Goal: Information Seeking & Learning: Learn about a topic

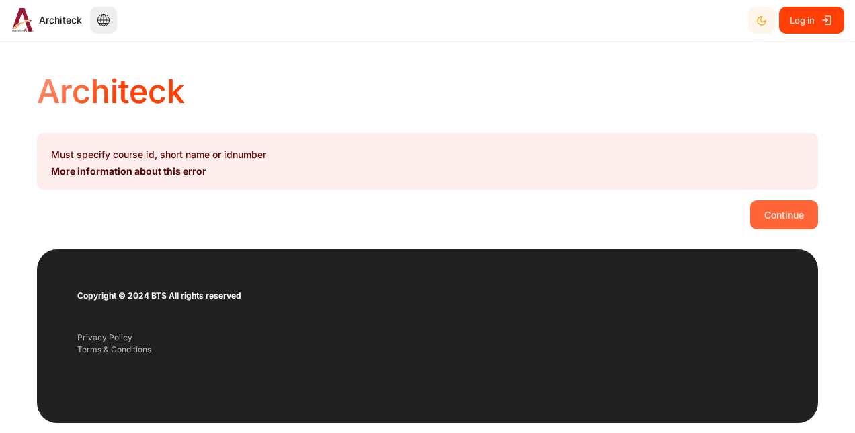
scroll to position [56, 0]
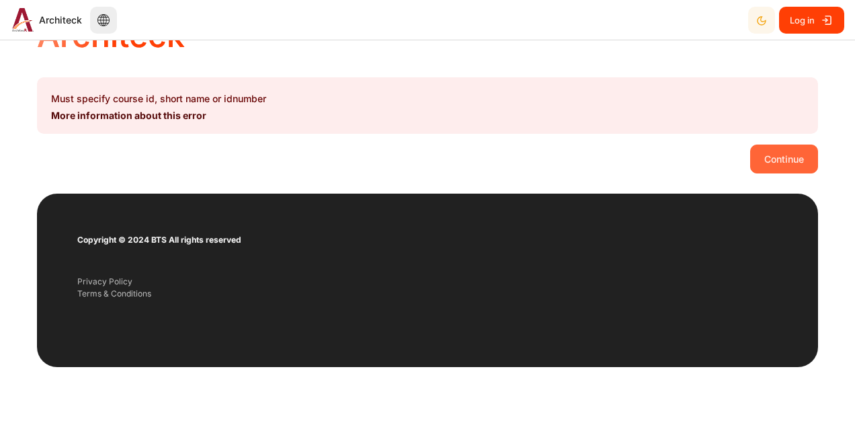
click at [781, 159] on button "Continue" at bounding box center [785, 159] width 68 height 28
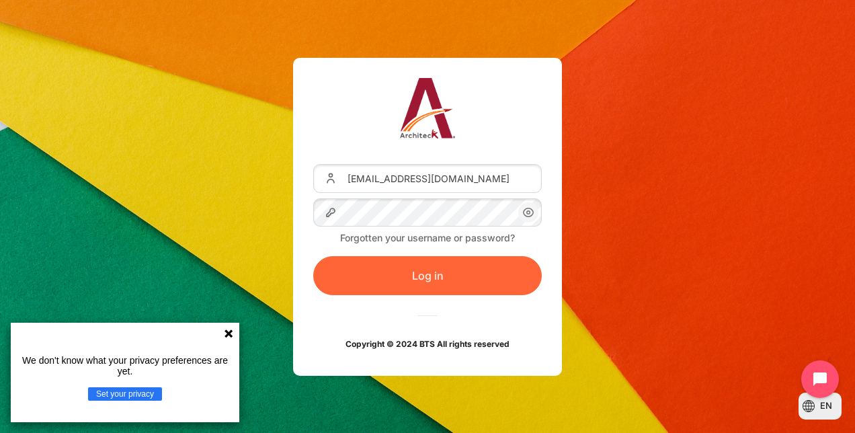
click at [428, 279] on button "Log in" at bounding box center [427, 275] width 229 height 39
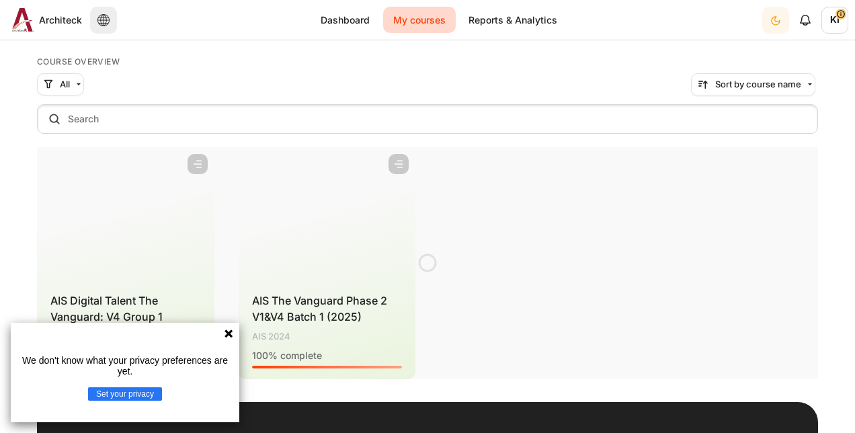
scroll to position [122, 0]
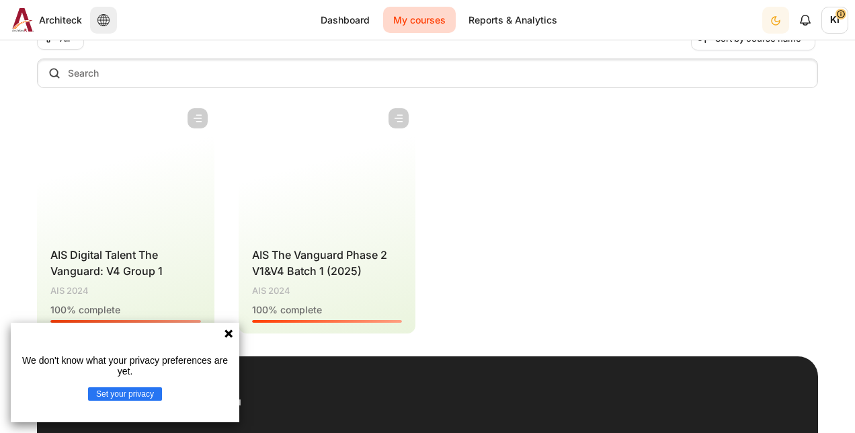
click at [226, 335] on icon at bounding box center [229, 334] width 8 height 8
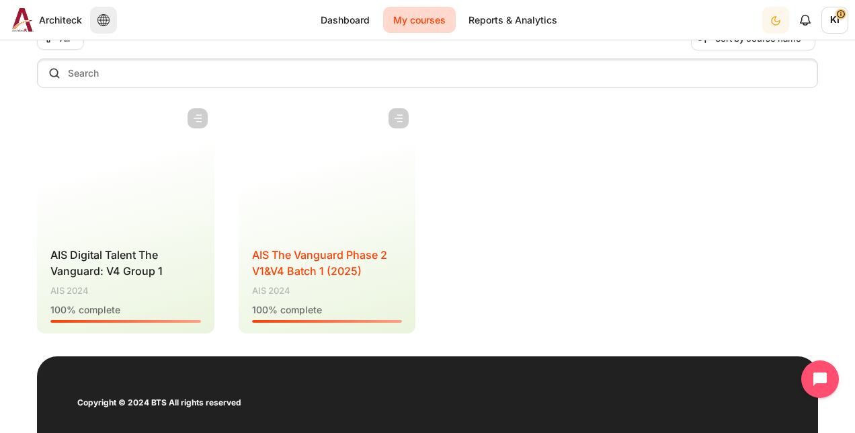
click at [348, 276] on span "AIS The Vanguard Phase 2 V1&V4 Batch 1 (2025)" at bounding box center [319, 263] width 135 height 30
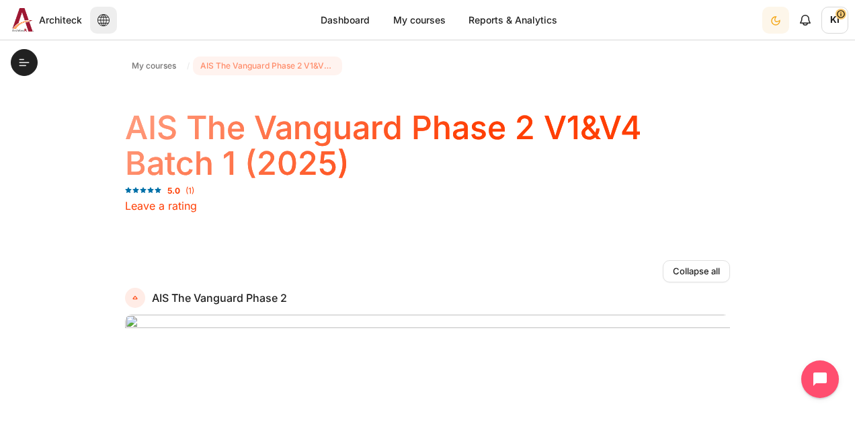
click at [206, 62] on span "AIS The Vanguard Phase 2 V1&V4 Batch 1 (2025)" at bounding box center [267, 66] width 135 height 12
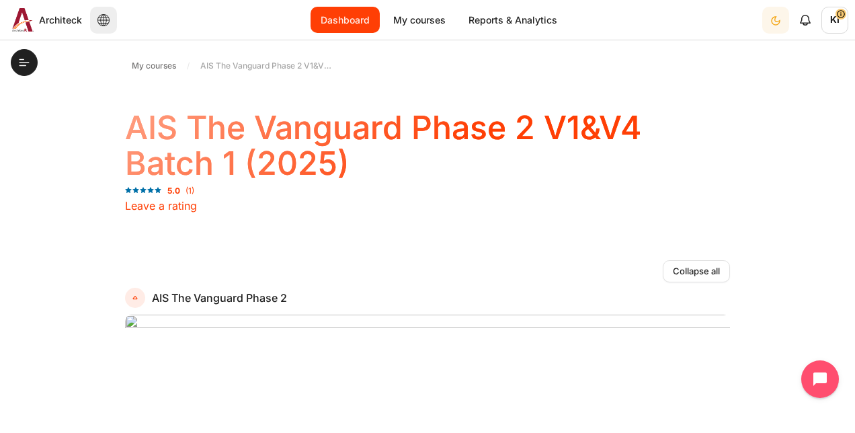
click at [345, 21] on link "Dashboard" at bounding box center [345, 20] width 69 height 26
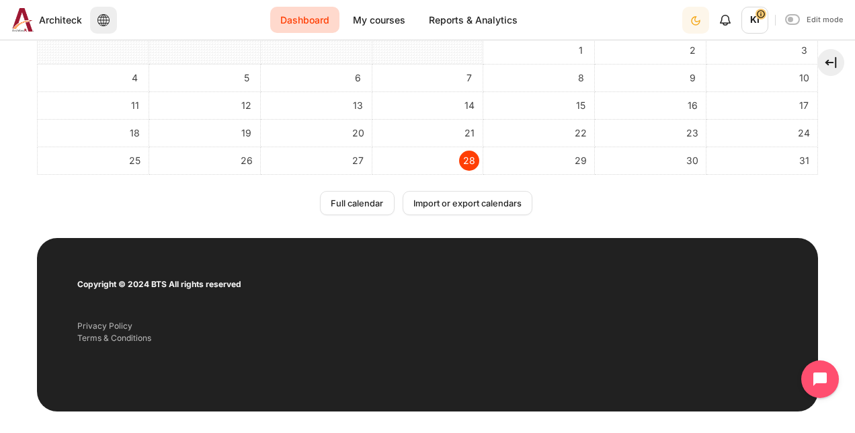
scroll to position [381, 0]
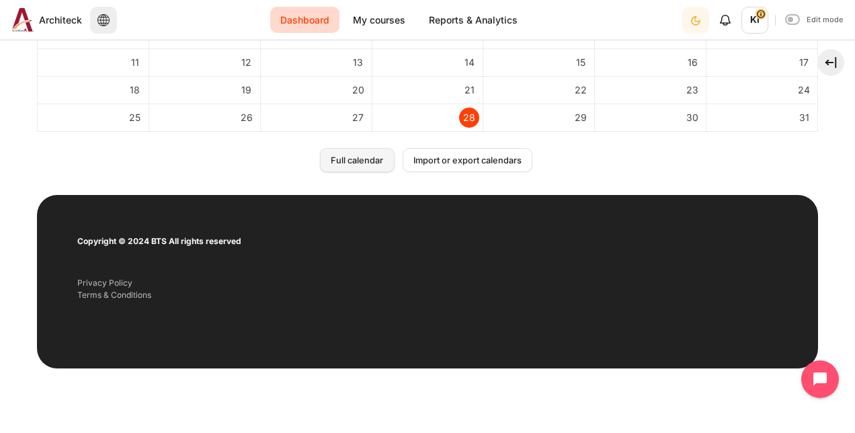
click at [365, 162] on link "Full calendar" at bounding box center [357, 160] width 74 height 24
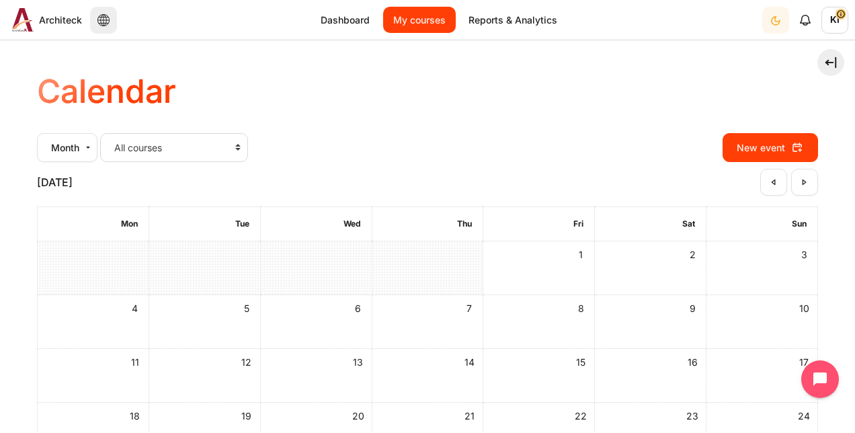
click at [412, 20] on link "My courses" at bounding box center [419, 20] width 73 height 26
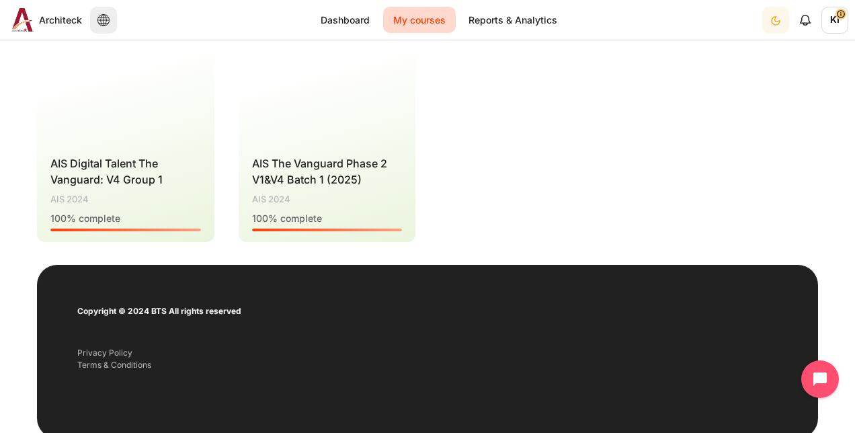
scroll to position [269, 0]
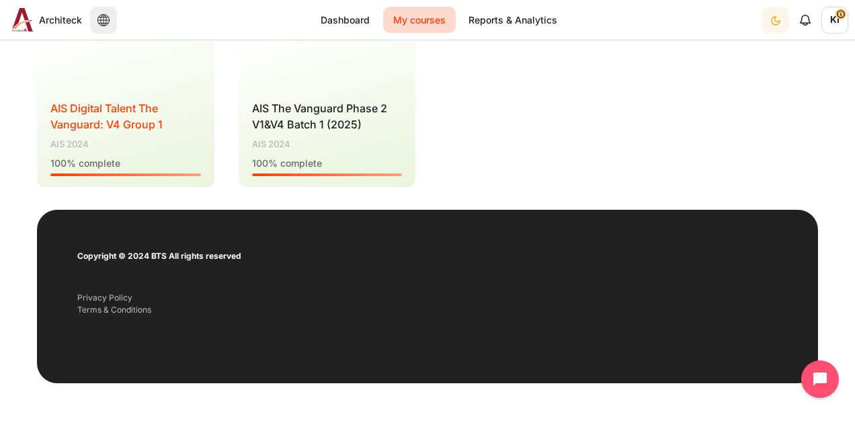
click at [114, 125] on span "AIS Digital Talent The Vanguard: V4 Group 1" at bounding box center [106, 117] width 112 height 30
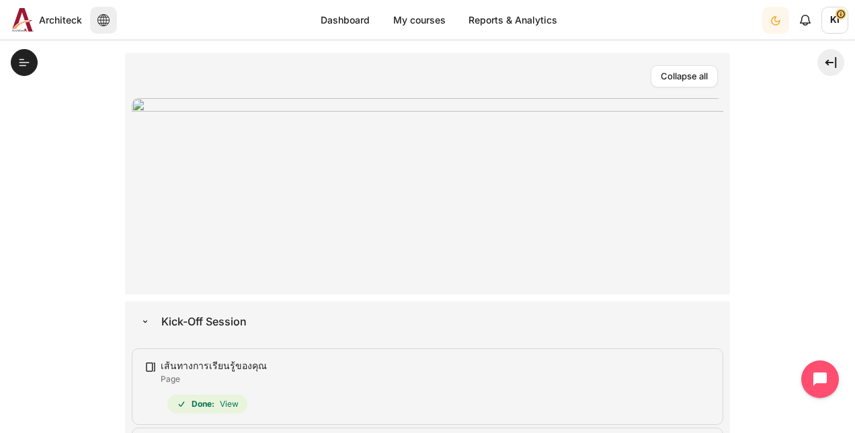
scroll to position [336, 0]
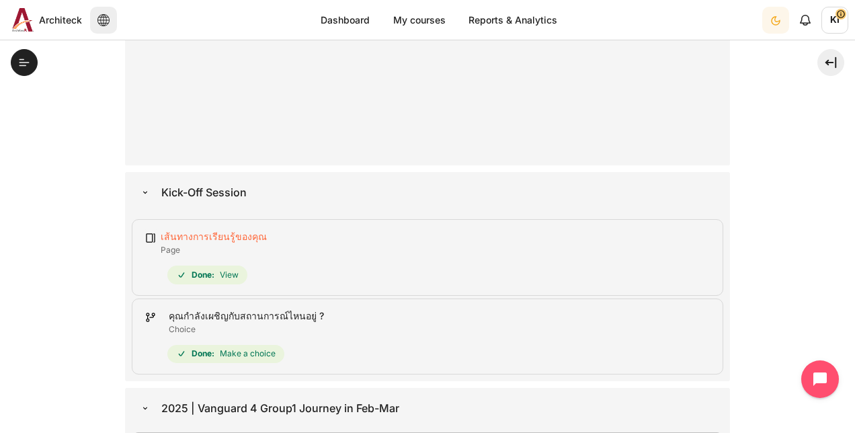
click at [190, 238] on link "เส้นทางการเรียนรู้ของคุณ Page" at bounding box center [214, 236] width 106 height 11
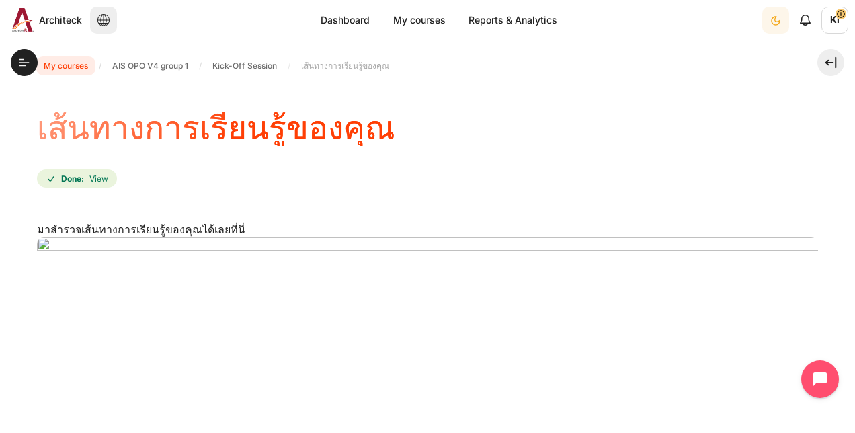
click at [72, 67] on span "My courses" at bounding box center [66, 66] width 44 height 12
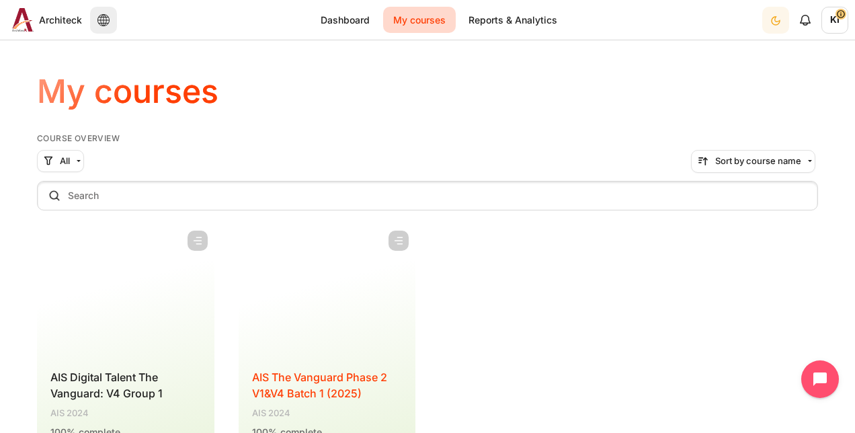
click at [319, 381] on span "AIS The Vanguard Phase 2 V1&V4 Batch 1 (2025)" at bounding box center [319, 386] width 135 height 30
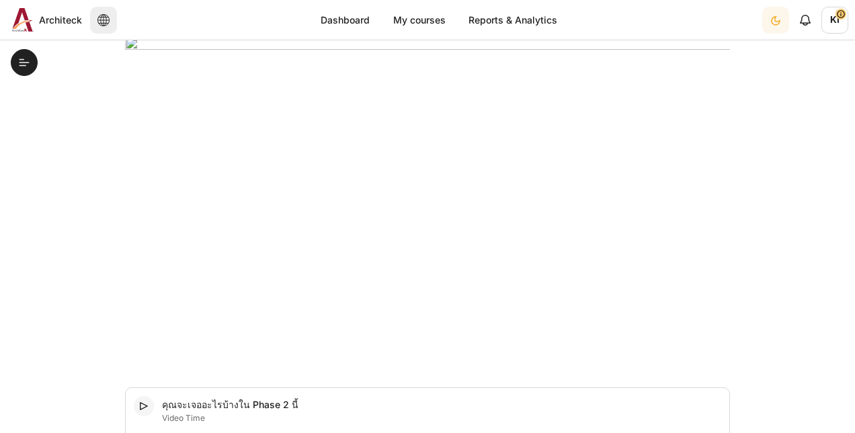
scroll to position [777, 0]
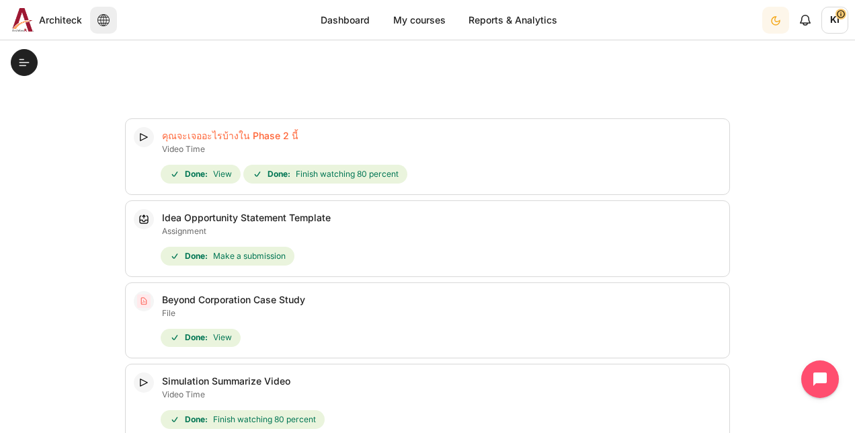
click at [202, 134] on link "คุณจะเจออะไรบ้างใน Phase 2 นี้ Video Time" at bounding box center [230, 135] width 137 height 11
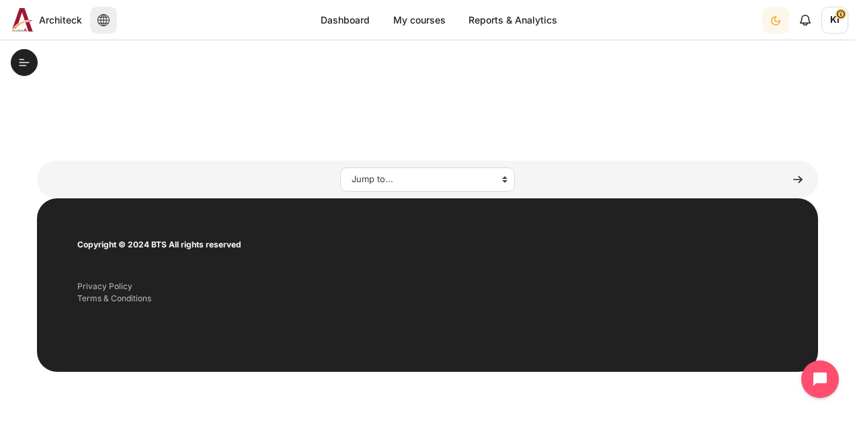
scroll to position [250, 0]
